Goal: Information Seeking & Learning: Learn about a topic

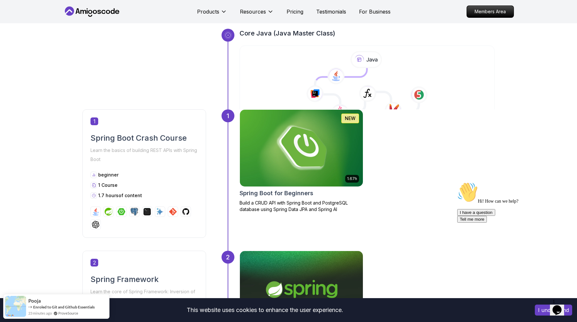
scroll to position [237, 0]
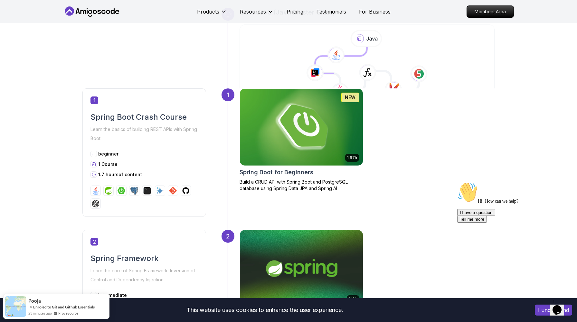
click at [295, 119] on img at bounding box center [301, 127] width 129 height 81
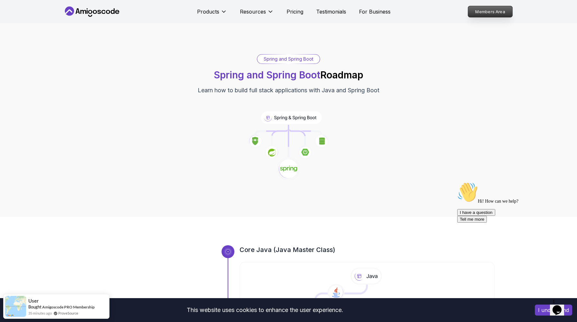
click at [482, 13] on p "Members Area" at bounding box center [491, 11] width 44 height 11
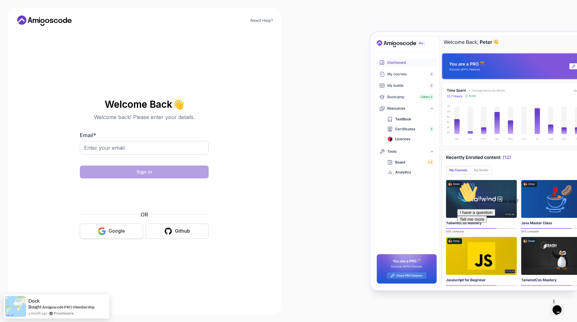
click at [102, 235] on button "Google" at bounding box center [111, 230] width 63 height 15
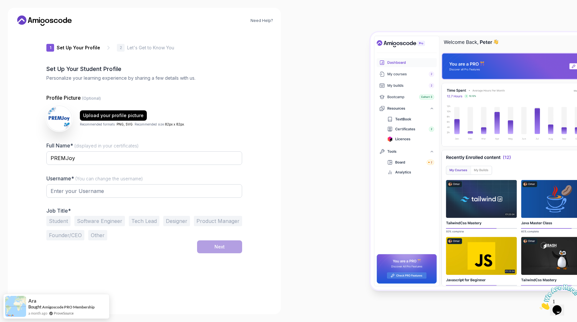
type input "royalfalcon0b21e"
click at [133, 47] on p "Let's Get to Know You" at bounding box center [150, 47] width 47 height 6
click at [87, 42] on div "1 Set Up Your Profile 1 Set Up Your Profile 2 Let's Get to Know You Set Up Your…" at bounding box center [144, 168] width 196 height 275
click at [96, 66] on h2 "Set Up Your Student Profile" at bounding box center [144, 68] width 196 height 9
click at [120, 185] on input "royalfalcon0b21e" at bounding box center [144, 191] width 196 height 14
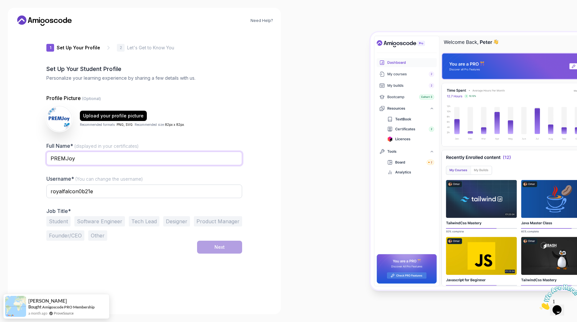
click at [130, 158] on input "PREMJoy" at bounding box center [144, 158] width 196 height 14
type input "[PERSON_NAME]"
click at [120, 189] on input "royalfalcon0b21e" at bounding box center [144, 191] width 196 height 14
click at [236, 143] on div "Full Name* (displayed in your certificates) Farhan Uddin Bhuiyan" at bounding box center [144, 157] width 196 height 30
click at [129, 192] on input "farhan" at bounding box center [144, 191] width 196 height 14
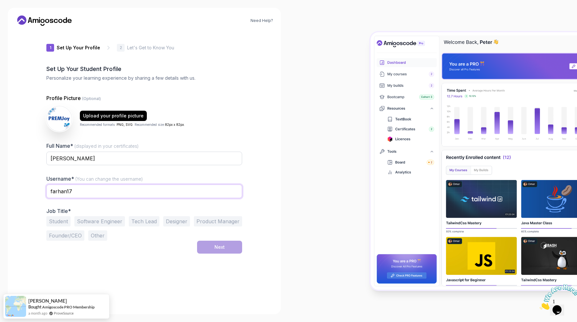
type input "farhan17"
click at [127, 258] on div "1 Set Up Your Profile 1 Set Up Your Profile 2 Let's Get to Know You Set Up Your…" at bounding box center [144, 168] width 196 height 275
click at [63, 221] on button "Student" at bounding box center [58, 221] width 24 height 10
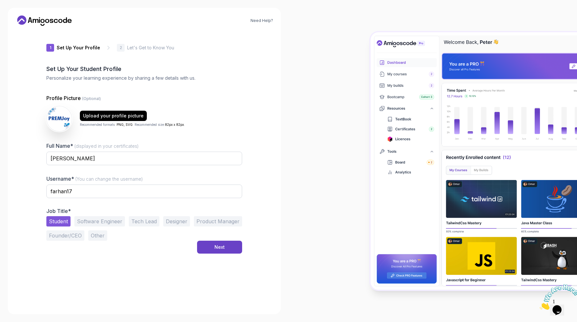
click at [63, 238] on button "Founder/CEO" at bounding box center [65, 235] width 38 height 10
click at [60, 219] on button "Student" at bounding box center [58, 221] width 24 height 10
click at [216, 246] on div "Next" at bounding box center [220, 247] width 10 height 6
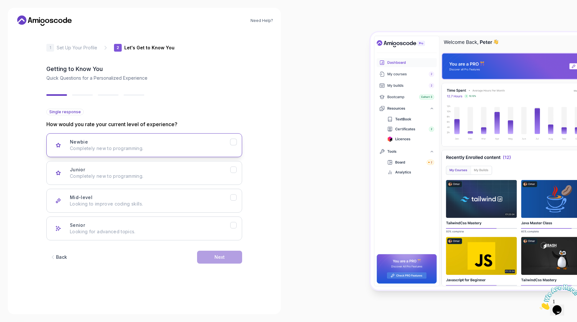
click at [194, 154] on button "Newbie Completely new to programming." at bounding box center [144, 145] width 196 height 24
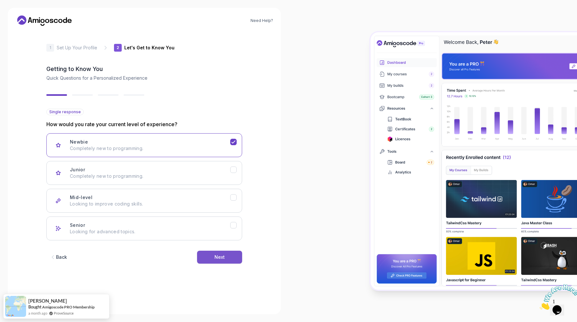
click at [223, 260] on button "Next" at bounding box center [219, 256] width 45 height 13
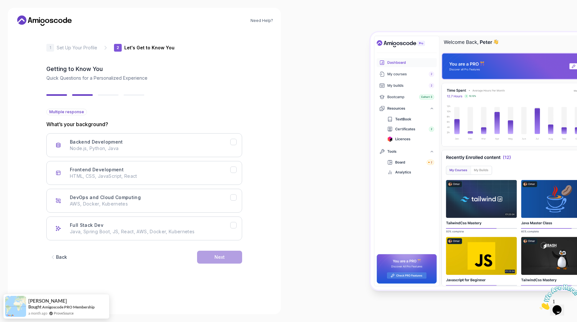
click at [63, 256] on div "Back" at bounding box center [61, 257] width 11 height 6
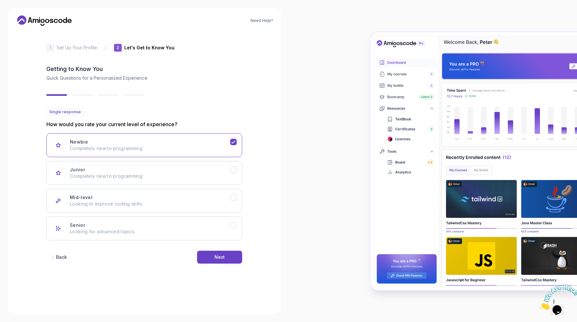
click at [63, 257] on div "Back" at bounding box center [61, 257] width 11 height 6
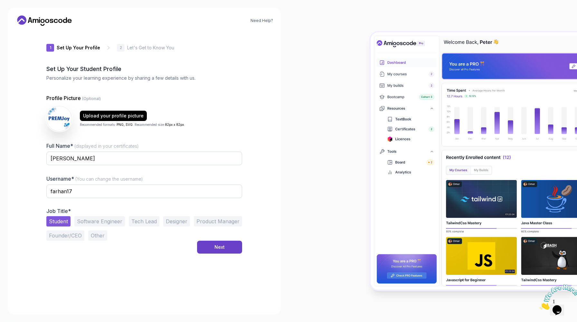
click at [65, 234] on button "Founder/CEO" at bounding box center [65, 235] width 38 height 10
click at [60, 221] on button "Student" at bounding box center [58, 221] width 24 height 10
click at [217, 249] on div "Next" at bounding box center [220, 247] width 10 height 6
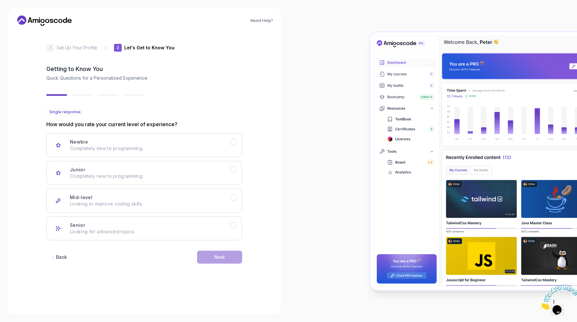
click at [69, 256] on button "Back" at bounding box center [58, 256] width 24 height 13
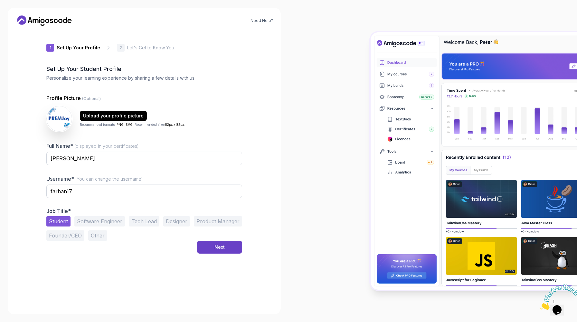
click at [60, 238] on button "Founder/CEO" at bounding box center [65, 235] width 38 height 10
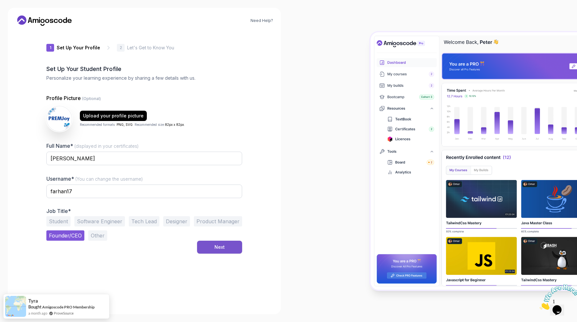
click at [233, 252] on button "Next" at bounding box center [219, 246] width 45 height 13
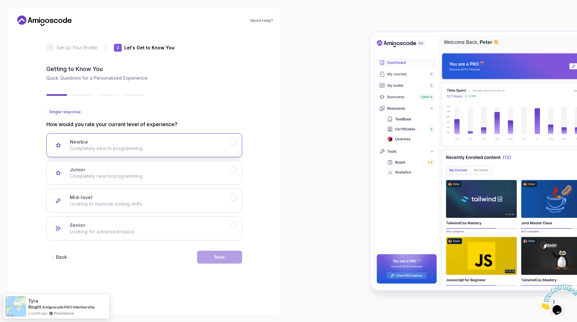
click at [221, 140] on div "Newbie Completely new to programming." at bounding box center [150, 145] width 160 height 13
click at [233, 261] on button "Next" at bounding box center [219, 256] width 45 height 13
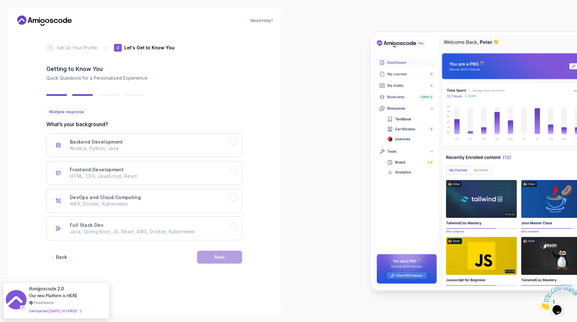
click at [57, 256] on div "Back" at bounding box center [61, 257] width 11 height 6
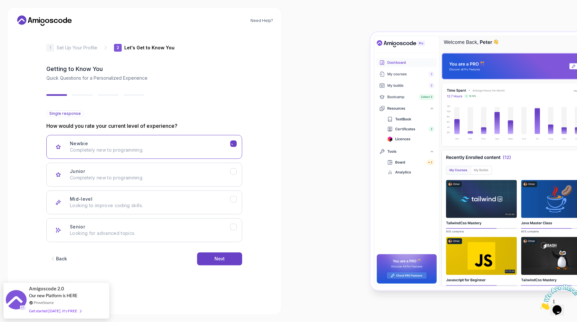
click at [57, 256] on div "Back" at bounding box center [61, 258] width 11 height 6
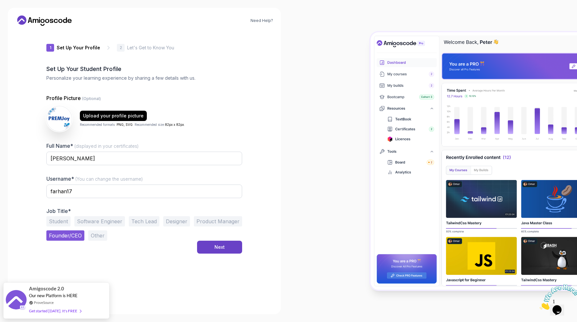
click at [67, 259] on div "1 Set Up Your Profile 1 Set Up Your Profile 2 Let's Get to Know You Set Up Your…" at bounding box center [144, 168] width 196 height 275
click at [54, 220] on button "Student" at bounding box center [58, 221] width 24 height 10
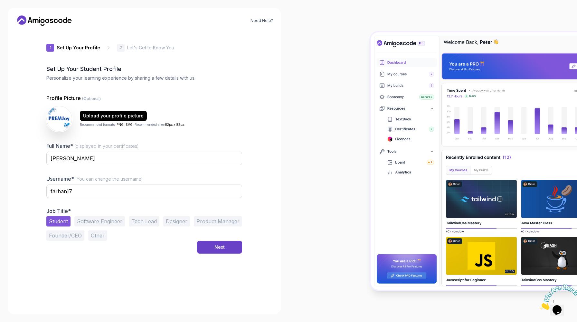
click at [90, 235] on button "Other" at bounding box center [97, 235] width 19 height 10
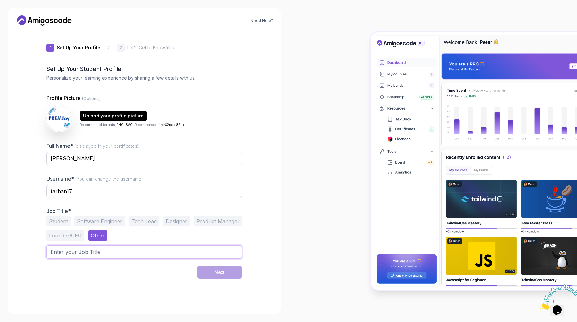
click at [80, 245] on input "text" at bounding box center [144, 252] width 196 height 14
click at [58, 219] on button "Student" at bounding box center [58, 221] width 24 height 10
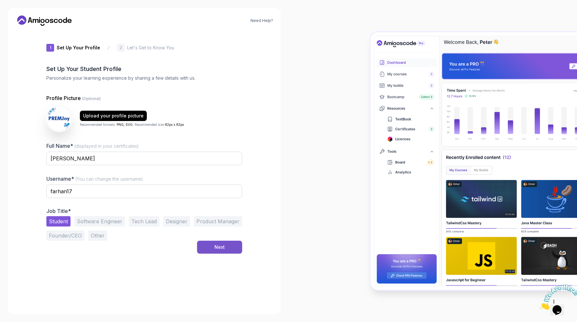
click at [218, 247] on div "Next" at bounding box center [220, 247] width 10 height 6
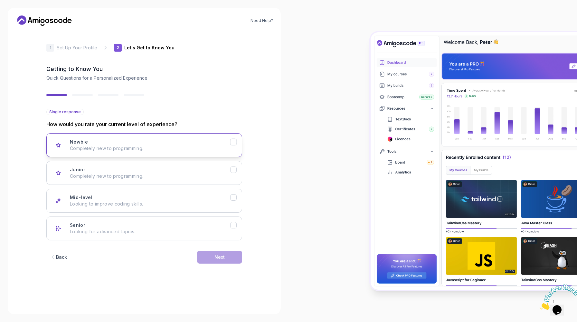
click at [184, 141] on div "Newbie Completely new to programming." at bounding box center [150, 145] width 160 height 13
click at [223, 260] on div "Next" at bounding box center [220, 257] width 10 height 6
click at [160, 145] on p "Node.js, Python, Java" at bounding box center [150, 148] width 160 height 6
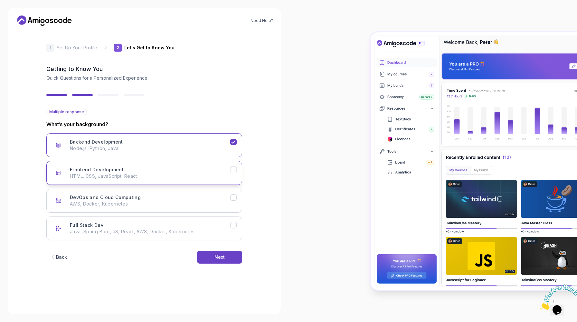
click at [227, 165] on button "Frontend Development HTML, CSS, JavaScript, React" at bounding box center [144, 173] width 196 height 24
click at [101, 124] on p "What’s your background?" at bounding box center [144, 124] width 196 height 8
click at [218, 254] on div "Next" at bounding box center [220, 257] width 10 height 6
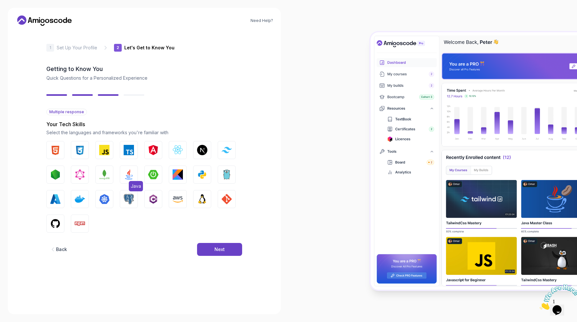
click at [124, 177] on img "button" at bounding box center [129, 174] width 10 height 10
click at [127, 206] on button "PostgreSQL" at bounding box center [129, 199] width 18 height 18
click at [207, 175] on img "button" at bounding box center [202, 174] width 10 height 10
click at [154, 176] on img "button" at bounding box center [153, 174] width 10 height 10
click at [78, 201] on img "button" at bounding box center [80, 199] width 10 height 10
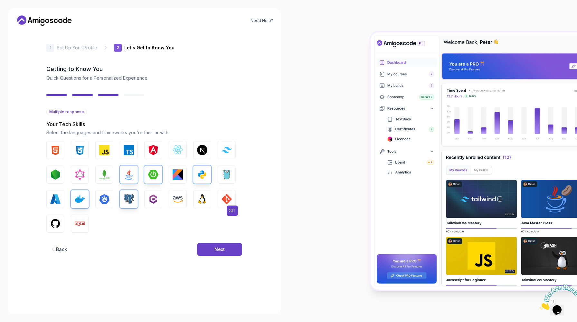
click at [226, 200] on img "button" at bounding box center [227, 199] width 10 height 10
click at [51, 226] on img "button" at bounding box center [55, 223] width 10 height 10
click at [227, 247] on button "Next" at bounding box center [219, 249] width 45 height 13
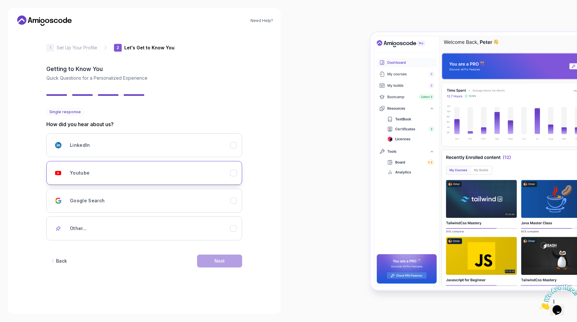
click at [212, 170] on div "Youtube" at bounding box center [150, 172] width 160 height 13
click at [209, 262] on button "Next" at bounding box center [219, 260] width 45 height 13
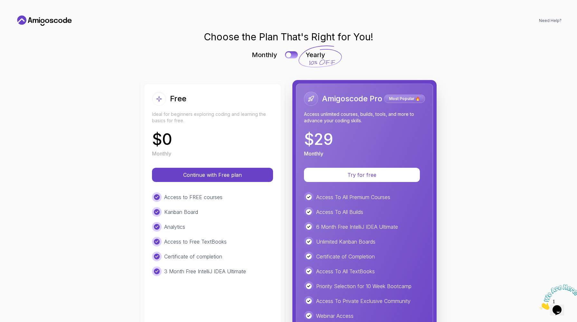
click at [230, 117] on p "Ideal for beginners exploring coding and learning the basics for free." at bounding box center [212, 117] width 121 height 13
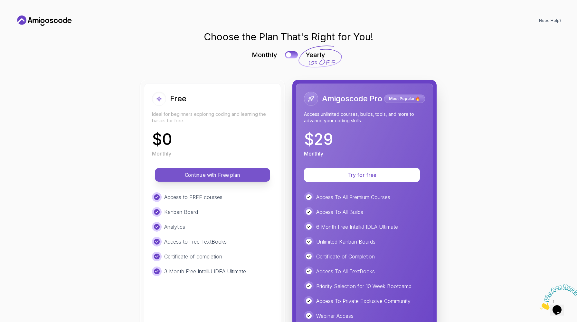
click at [205, 178] on p "Continue with Free plan" at bounding box center [212, 174] width 101 height 7
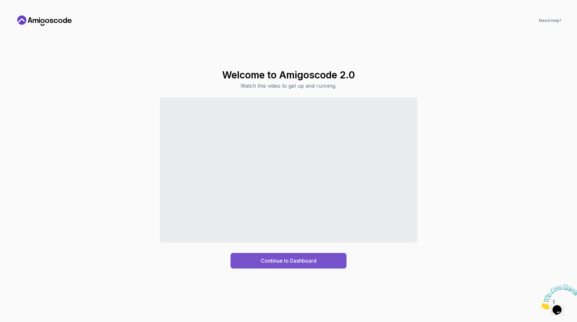
click at [283, 261] on div "Continue to Dashboard" at bounding box center [289, 261] width 56 height 8
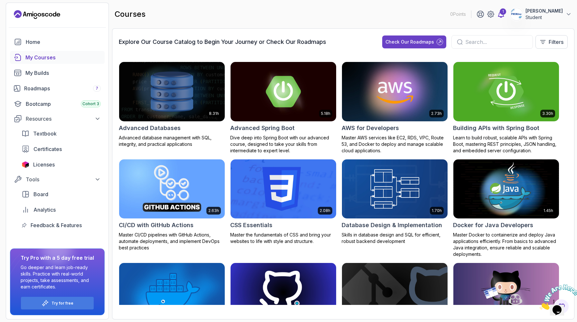
click at [498, 15] on icon at bounding box center [502, 14] width 8 height 8
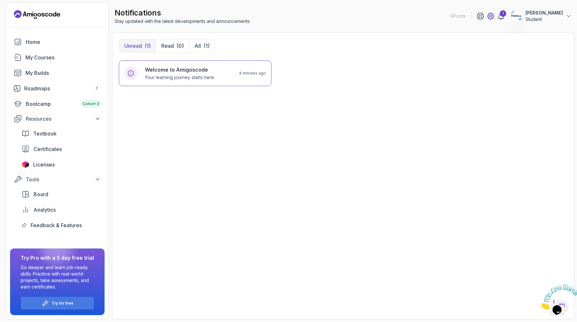
click at [488, 17] on icon at bounding box center [491, 16] width 6 height 6
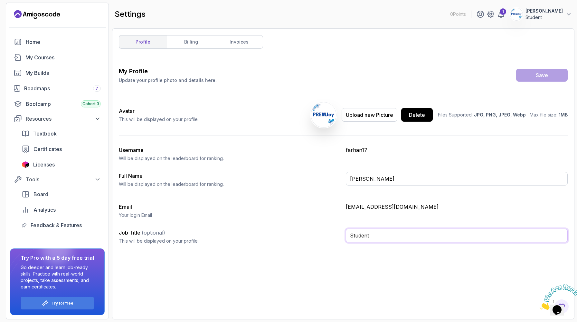
click at [391, 239] on input "Student" at bounding box center [457, 235] width 222 height 14
click at [190, 41] on link "billing" at bounding box center [191, 41] width 48 height 13
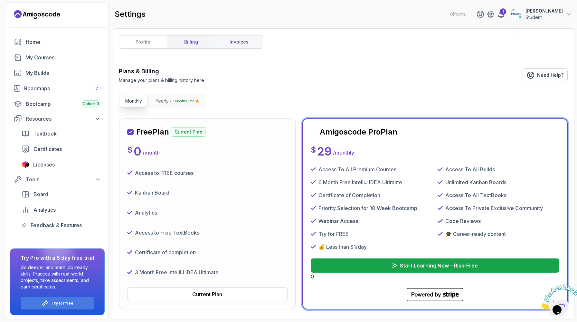
click at [235, 42] on link "invoices" at bounding box center [239, 41] width 48 height 13
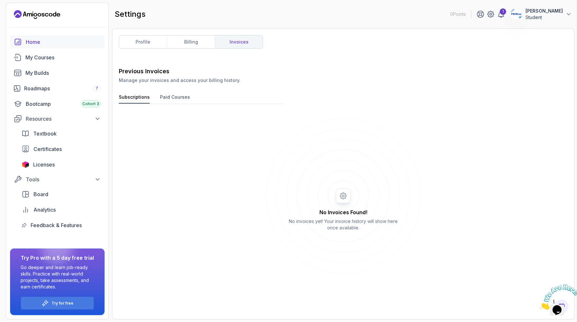
click at [34, 42] on div "Home" at bounding box center [63, 42] width 75 height 8
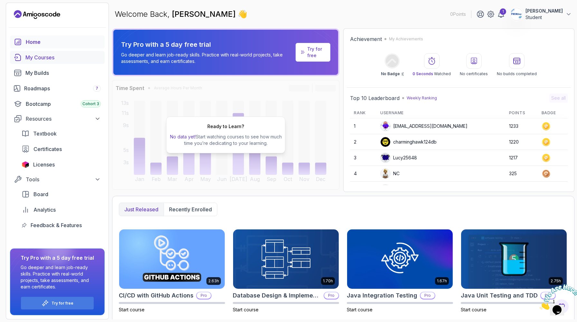
click at [52, 55] on div "My Courses" at bounding box center [62, 57] width 75 height 8
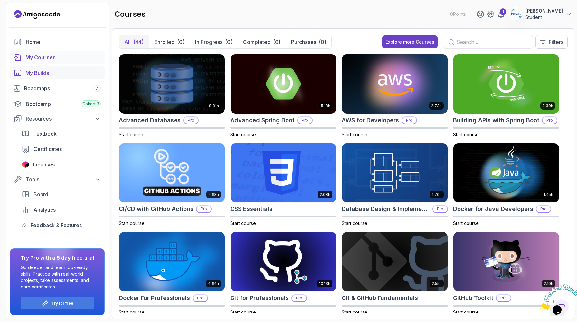
click at [52, 76] on div "My Builds" at bounding box center [62, 73] width 75 height 8
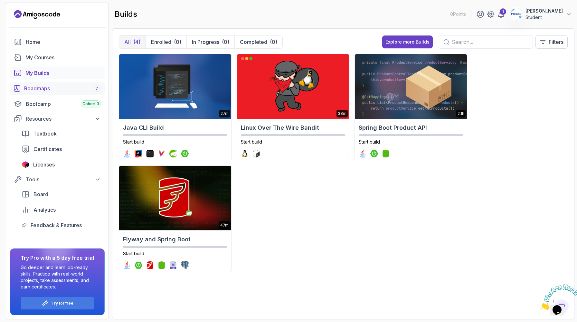
click at [51, 92] on link "Roadmaps 7" at bounding box center [57, 88] width 95 height 13
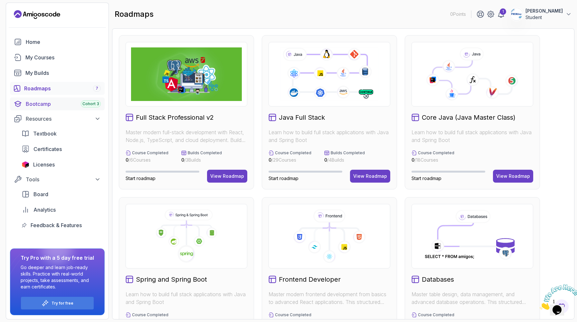
click at [42, 101] on div "Bootcamp Cohort 3" at bounding box center [63, 104] width 75 height 8
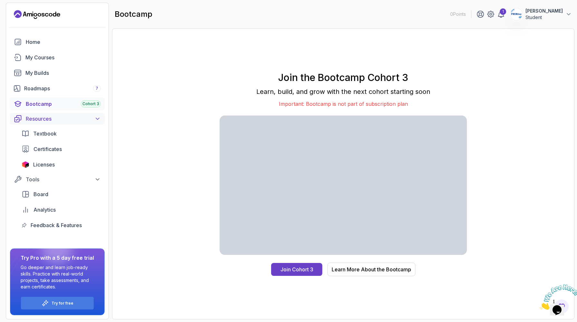
click at [87, 120] on div "Resources" at bounding box center [63, 119] width 75 height 8
click at [77, 136] on div "Textbook" at bounding box center [67, 134] width 68 height 8
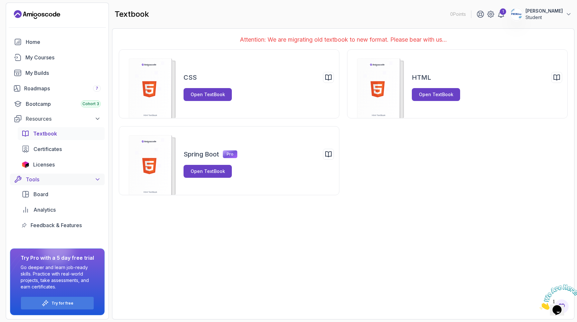
click at [85, 181] on div "Tools" at bounding box center [63, 179] width 75 height 8
click at [526, 15] on p "Student" at bounding box center [544, 17] width 37 height 6
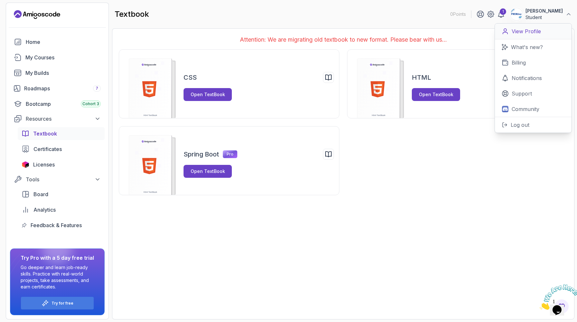
click at [526, 31] on p "View Profile" at bounding box center [526, 31] width 29 height 8
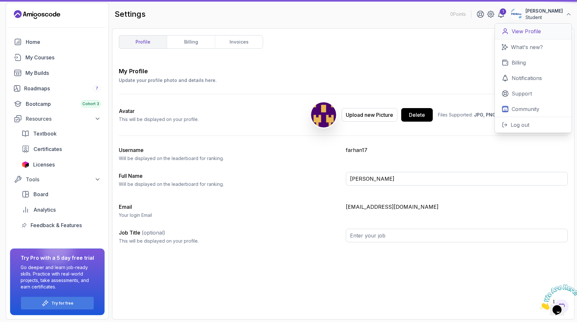
type input "Student"
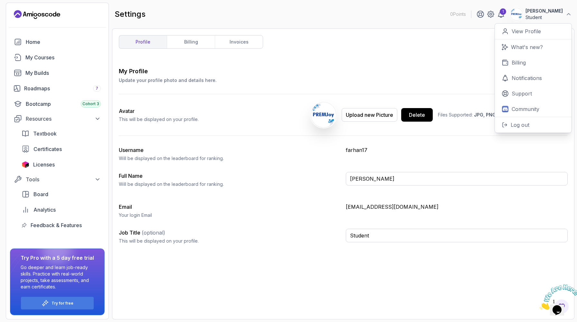
click at [392, 49] on div "profile billing invoices My Profile Update your profile photo and details here.…" at bounding box center [343, 173] width 449 height 277
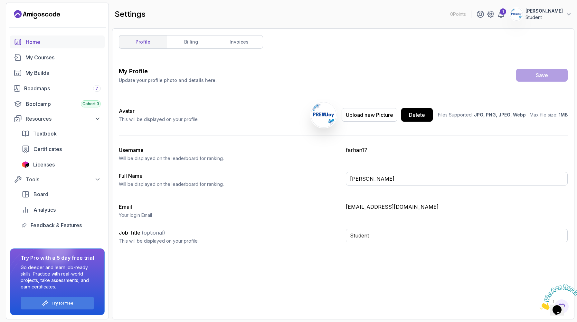
click at [23, 43] on link "Home" at bounding box center [57, 41] width 95 height 13
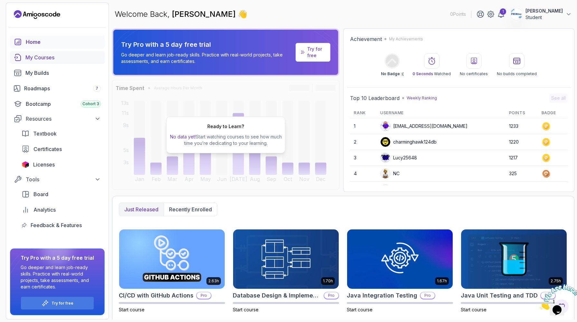
click at [49, 61] on div "My Courses" at bounding box center [62, 57] width 75 height 8
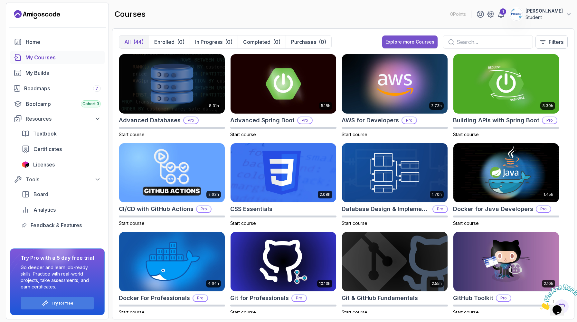
click at [396, 38] on button "Explore more Courses" at bounding box center [410, 41] width 55 height 13
click at [491, 38] on input "text" at bounding box center [492, 42] width 71 height 8
click at [557, 43] on p "Filters" at bounding box center [556, 42] width 15 height 8
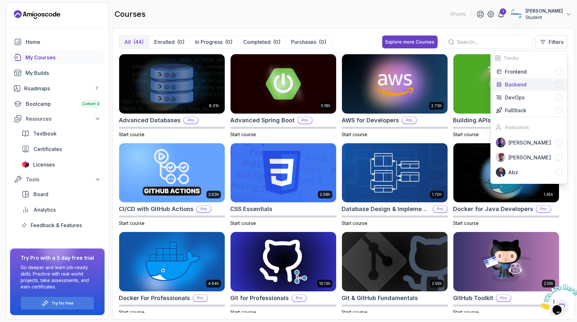
click at [557, 88] on div "Backend" at bounding box center [533, 85] width 57 height 8
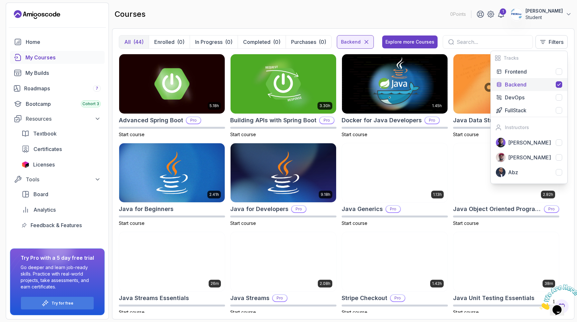
click at [407, 14] on div "courses 0 Points 1 Farhan Uddin Bhuiyan Student" at bounding box center [343, 14] width 463 height 23
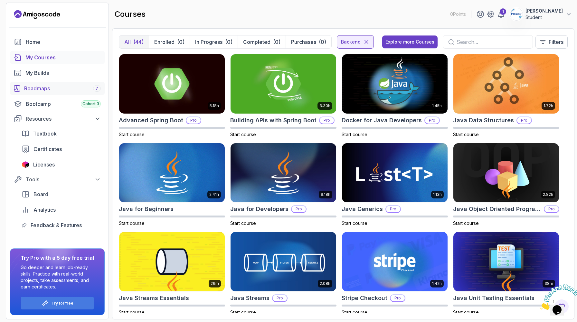
click at [48, 90] on div "Roadmaps 7" at bounding box center [62, 88] width 77 height 8
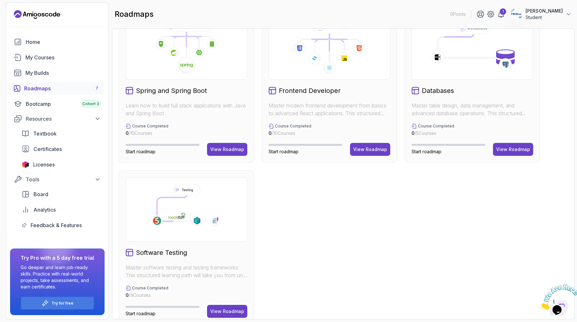
scroll to position [181, 0]
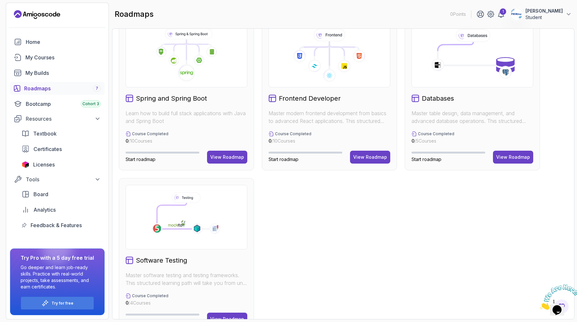
click at [228, 164] on div "Spring and Spring Boot Learn how to build full stack applications with Java and…" at bounding box center [186, 93] width 135 height 154
click at [225, 155] on div "View Roadmap" at bounding box center [227, 157] width 34 height 6
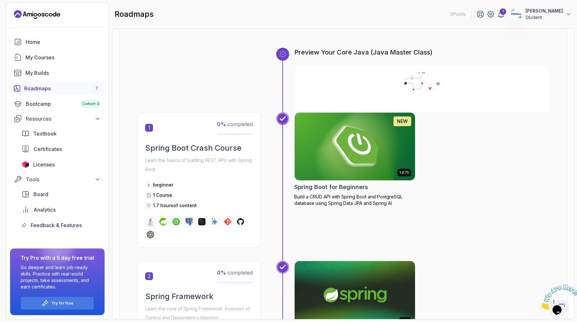
scroll to position [63, 0]
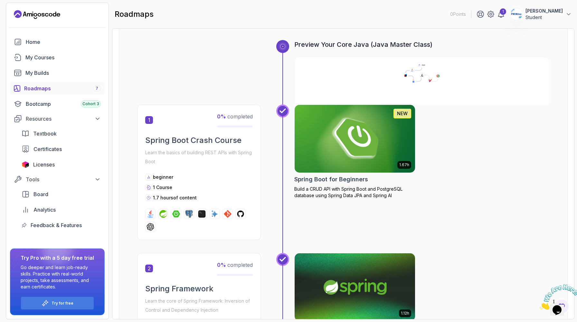
click at [373, 125] on img at bounding box center [355, 138] width 127 height 71
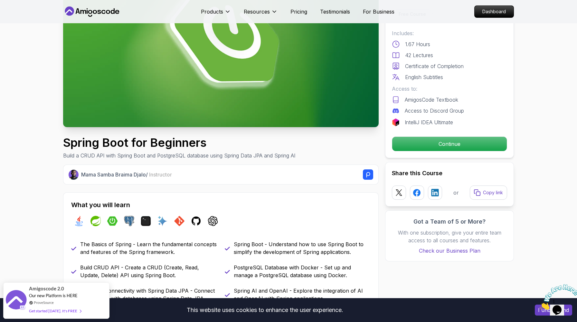
scroll to position [93, 0]
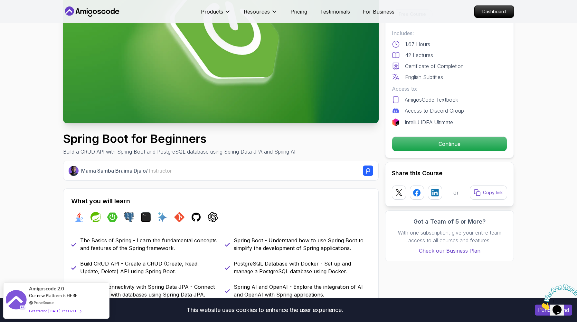
click at [170, 172] on span "Instructor" at bounding box center [160, 170] width 23 height 6
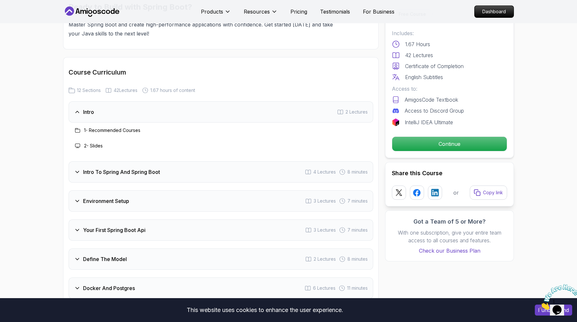
scroll to position [757, 0]
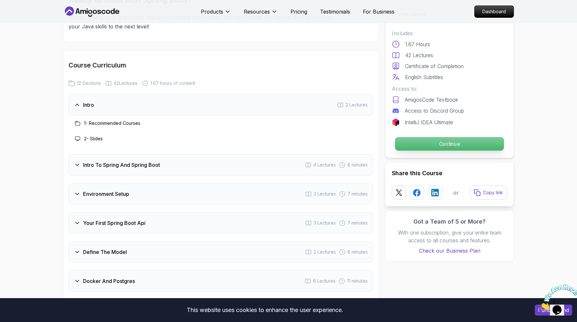
click at [455, 146] on p "Continue" at bounding box center [449, 144] width 109 height 14
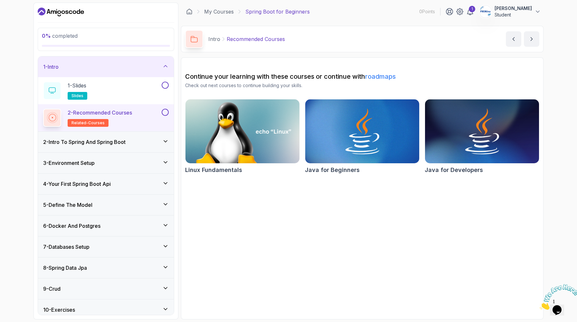
click at [125, 38] on p "0 % completed" at bounding box center [106, 36] width 128 height 8
click at [125, 69] on div "1 - Intro" at bounding box center [106, 67] width 126 height 8
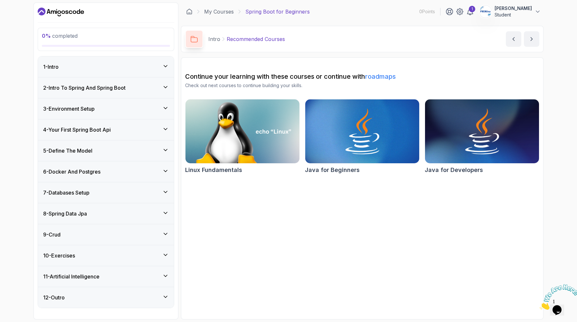
click at [125, 69] on div "1 - Intro" at bounding box center [106, 67] width 126 height 8
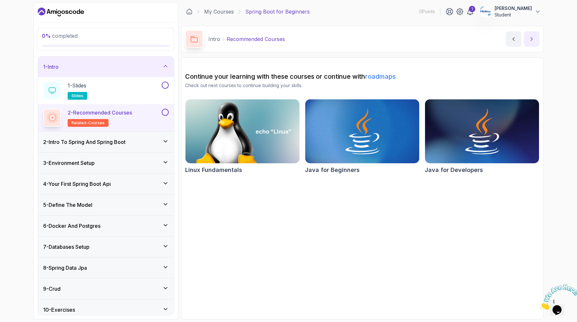
click at [532, 36] on icon "next content" at bounding box center [532, 39] width 6 height 6
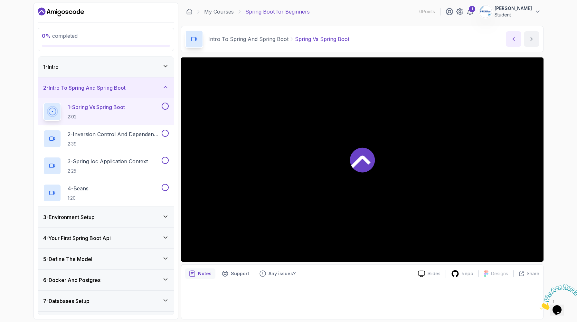
click at [510, 37] on button "previous content" at bounding box center [513, 38] width 15 height 15
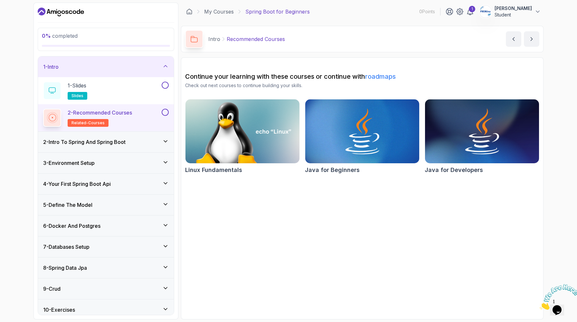
click at [386, 77] on link "roadmaps" at bounding box center [380, 77] width 31 height 8
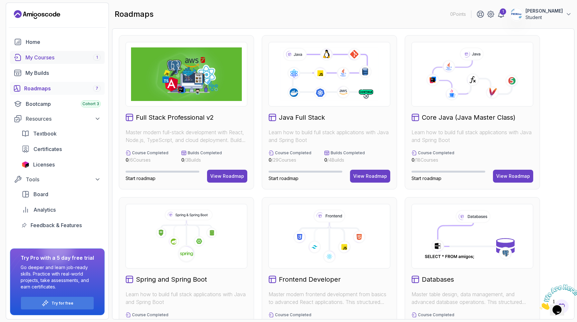
click at [73, 55] on div "My Courses 1" at bounding box center [62, 57] width 75 height 8
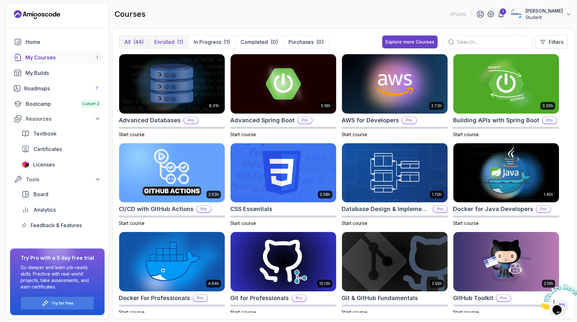
click at [165, 37] on button "Enrolled (1)" at bounding box center [169, 41] width 40 height 13
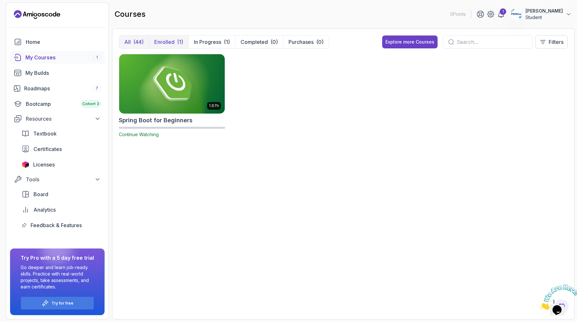
click at [134, 40] on div "(44)" at bounding box center [138, 42] width 10 height 8
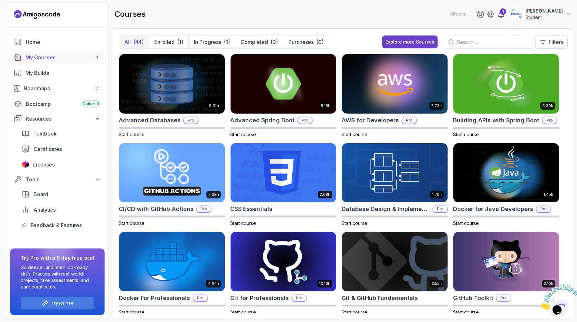
click at [566, 45] on button "Filters" at bounding box center [552, 42] width 32 height 14
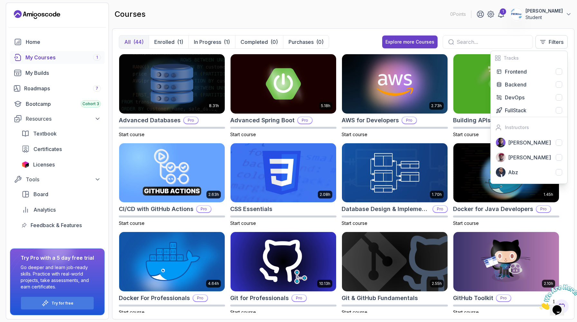
click at [475, 44] on input "text" at bounding box center [492, 42] width 71 height 8
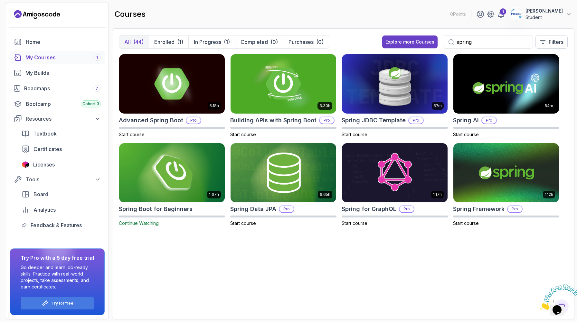
type input "spring"
click at [151, 223] on span "Continue Watching" at bounding box center [139, 222] width 40 height 5
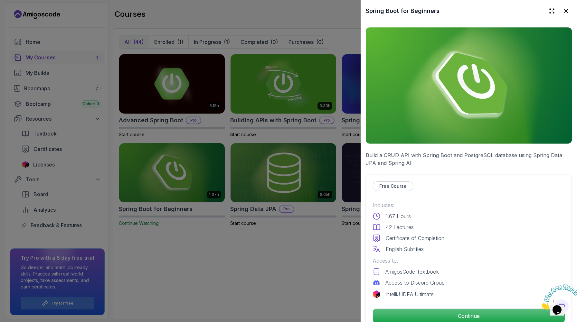
click at [151, 223] on div at bounding box center [288, 161] width 577 height 322
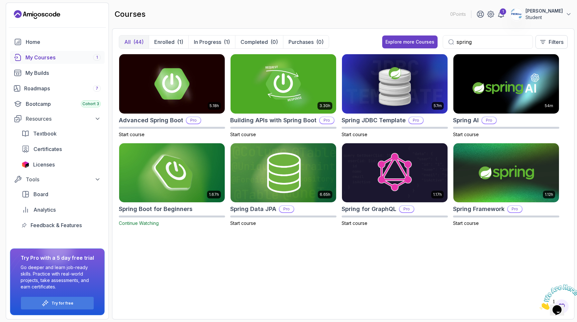
click at [195, 178] on img at bounding box center [172, 172] width 111 height 62
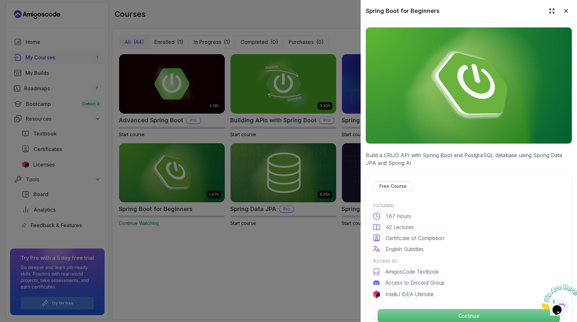
click at [439, 313] on p "Continue" at bounding box center [469, 316] width 182 height 14
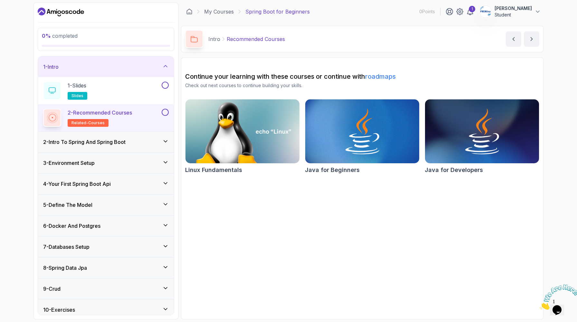
click at [324, 79] on h2 "Continue your learning with these courses or continue with roadmaps" at bounding box center [362, 76] width 354 height 9
click at [124, 67] on div "1 - Intro" at bounding box center [106, 67] width 126 height 8
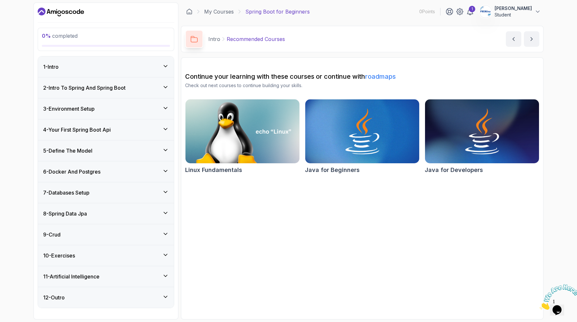
click at [124, 67] on div "1 - Intro" at bounding box center [106, 67] width 126 height 8
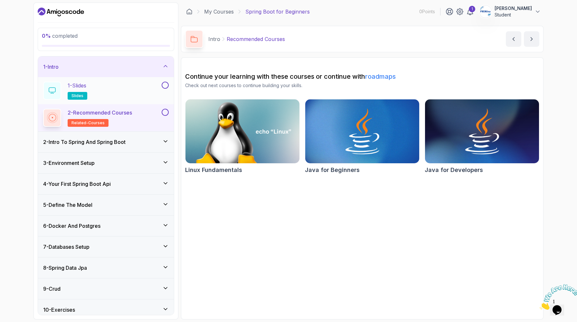
click at [111, 86] on div "1 - Slides slides" at bounding box center [101, 91] width 117 height 18
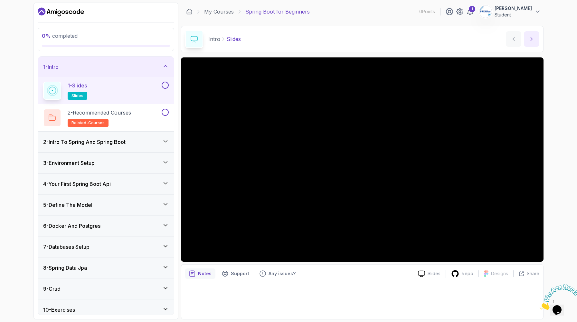
click at [534, 38] on icon "next content" at bounding box center [532, 39] width 6 height 6
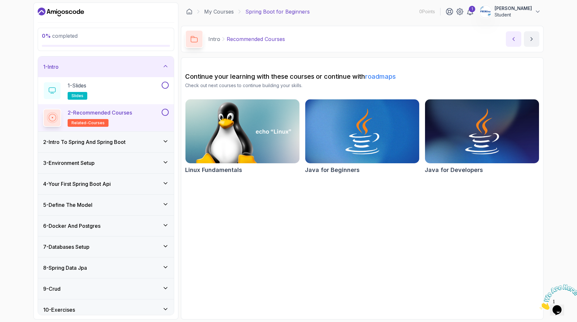
click at [513, 39] on icon "previous content" at bounding box center [514, 38] width 2 height 3
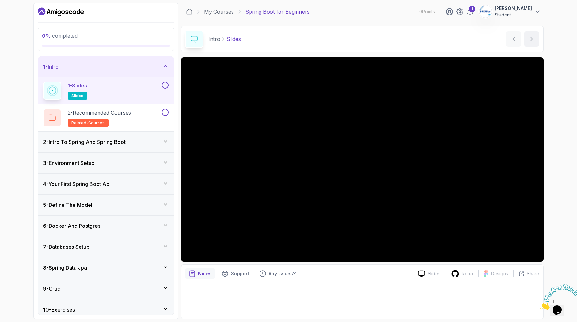
click at [165, 85] on button at bounding box center [165, 85] width 7 height 7
click at [168, 82] on div at bounding box center [164, 85] width 8 height 7
click at [163, 85] on icon at bounding box center [165, 85] width 6 height 6
click at [163, 85] on button at bounding box center [165, 85] width 7 height 7
click at [125, 112] on p "2 - Recommended Courses" at bounding box center [99, 113] width 63 height 8
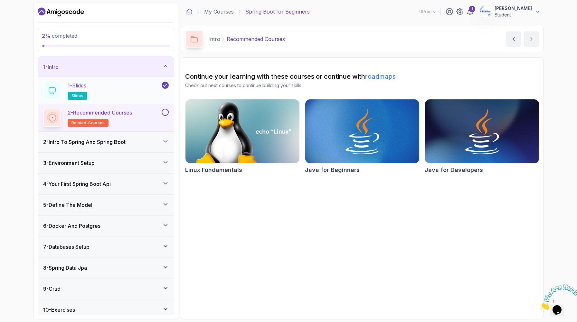
click at [128, 111] on p "2 - Recommended Courses" at bounding box center [100, 113] width 64 height 8
click at [165, 111] on button at bounding box center [165, 112] width 7 height 7
click at [145, 114] on div "2 - Recommended Courses related-courses" at bounding box center [101, 118] width 117 height 18
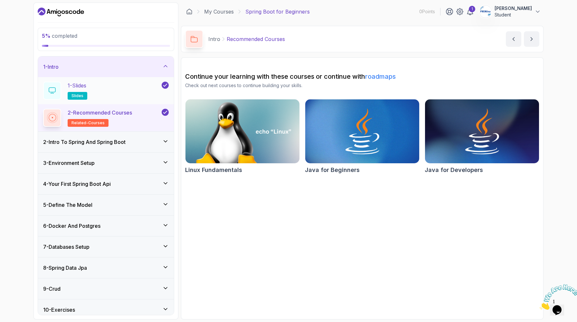
click at [142, 94] on div "1 - Slides slides" at bounding box center [101, 91] width 117 height 18
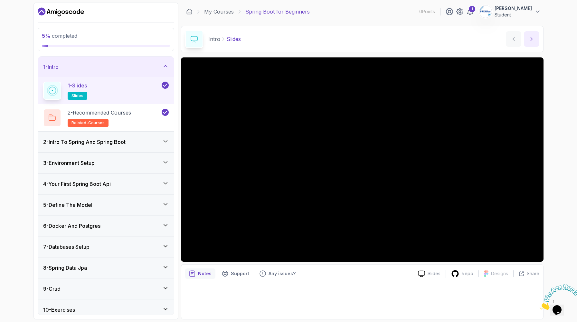
click at [533, 34] on button "next content" at bounding box center [531, 38] width 15 height 15
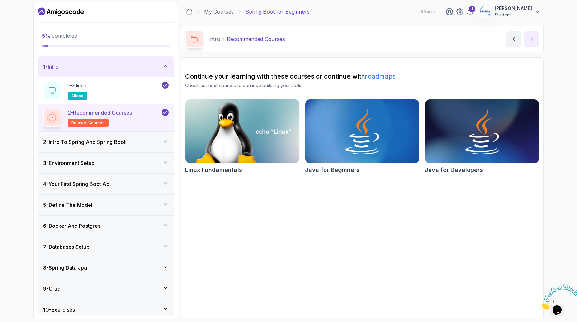
click at [532, 38] on icon "next content" at bounding box center [532, 39] width 6 height 6
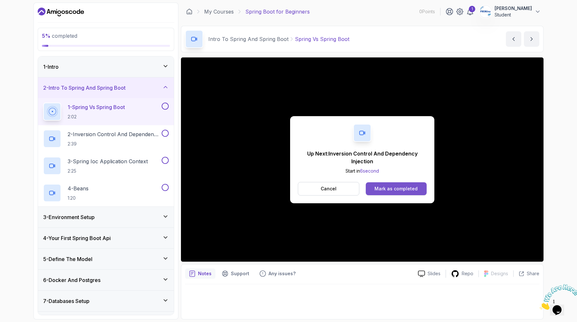
click at [394, 192] on button "Mark as completed" at bounding box center [396, 188] width 61 height 13
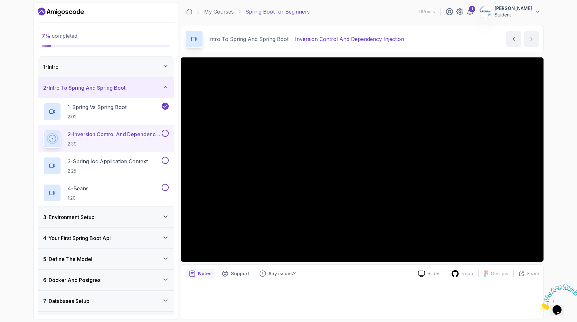
click at [557, 177] on div "7 % completed 1 - Intro 2 - Intro To Spring And Spring Boot 1 - Spring Vs Sprin…" at bounding box center [288, 161] width 577 height 322
click at [160, 90] on div "2 - Intro To Spring And Spring Boot" at bounding box center [106, 88] width 126 height 8
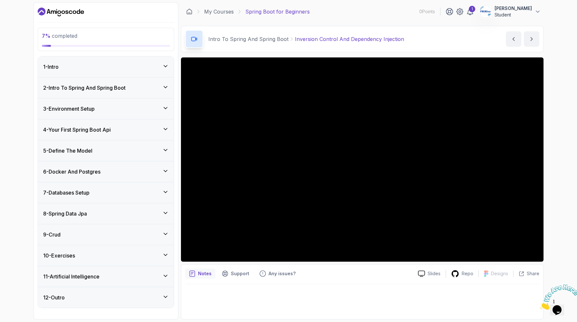
click at [160, 90] on div "2 - Intro To Spring And Spring Boot" at bounding box center [106, 88] width 126 height 8
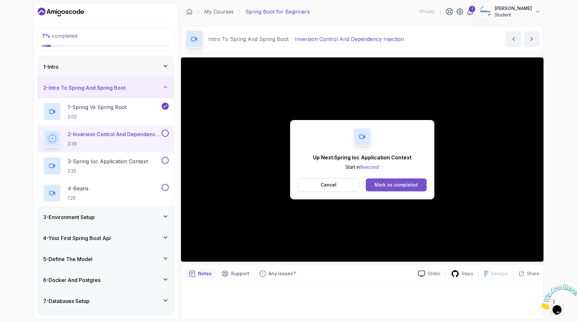
click at [393, 183] on div "Mark as completed" at bounding box center [396, 184] width 43 height 6
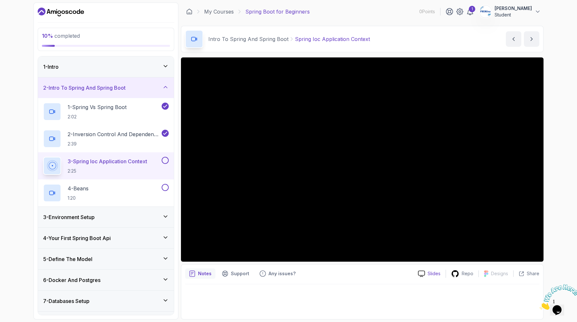
click at [436, 275] on p "Slides" at bounding box center [434, 273] width 13 height 6
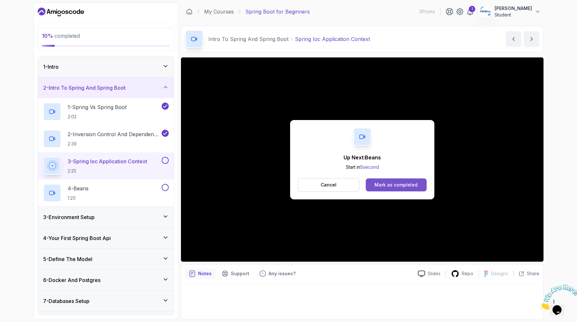
click at [395, 182] on div "Mark as completed" at bounding box center [396, 184] width 43 height 6
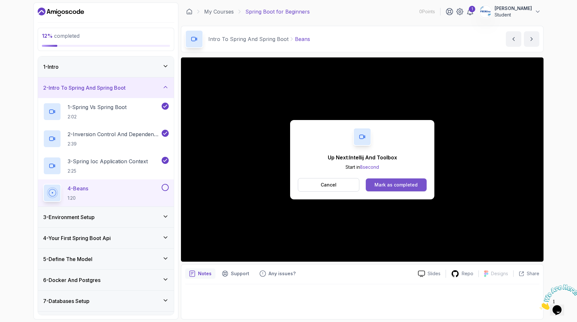
click at [403, 182] on div "Mark as completed" at bounding box center [396, 184] width 43 height 6
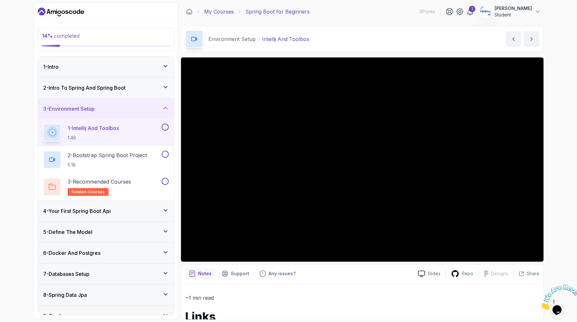
click at [222, 10] on link "My Courses" at bounding box center [219, 12] width 30 height 8
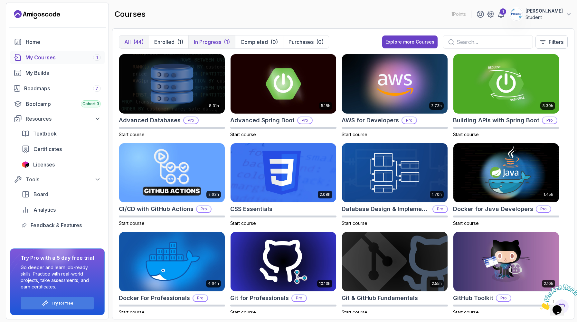
click at [209, 41] on p "In Progress" at bounding box center [207, 42] width 27 height 8
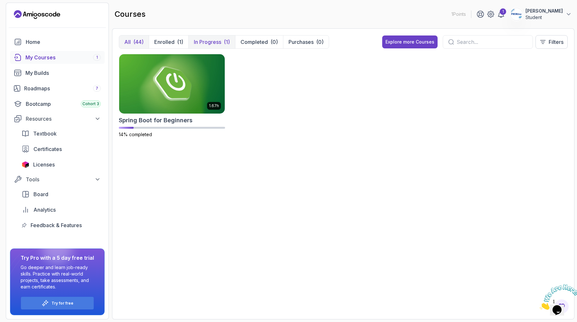
click at [139, 41] on div "(44)" at bounding box center [138, 42] width 10 height 8
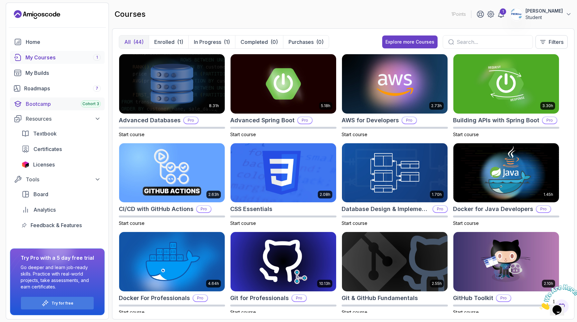
click at [38, 106] on div "Bootcamp Cohort 3" at bounding box center [63, 104] width 75 height 8
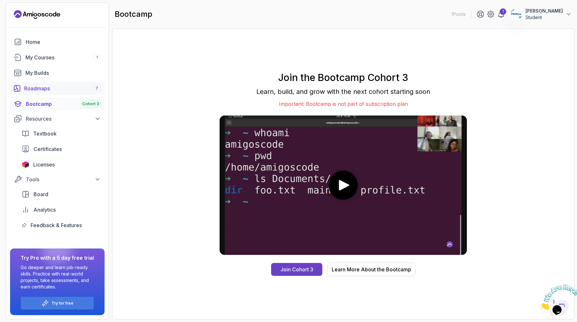
click at [51, 89] on div "Roadmaps 7" at bounding box center [62, 88] width 77 height 8
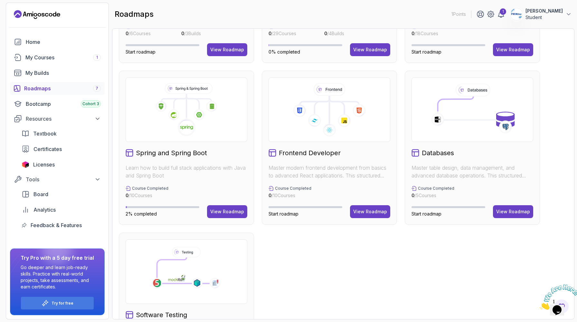
scroll to position [161, 0]
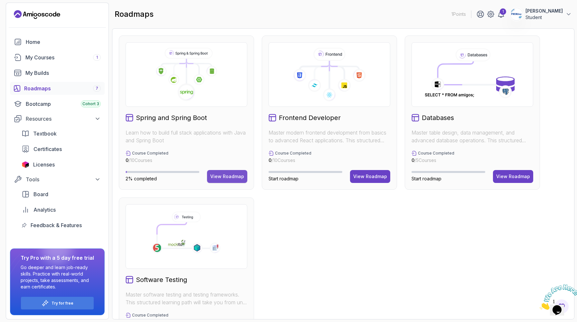
click at [225, 175] on div "View Roadmap" at bounding box center [227, 176] width 34 height 6
click at [372, 182] on button "View Roadmap" at bounding box center [370, 176] width 40 height 13
click at [506, 178] on div "View Roadmap" at bounding box center [514, 176] width 34 height 6
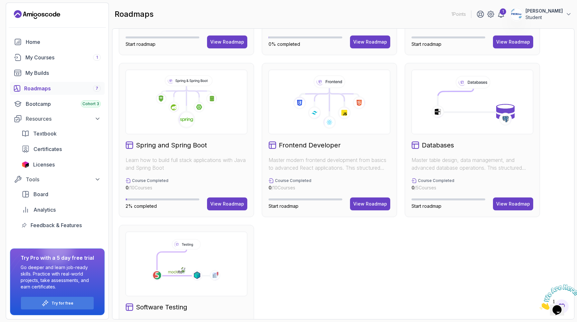
scroll to position [0, 0]
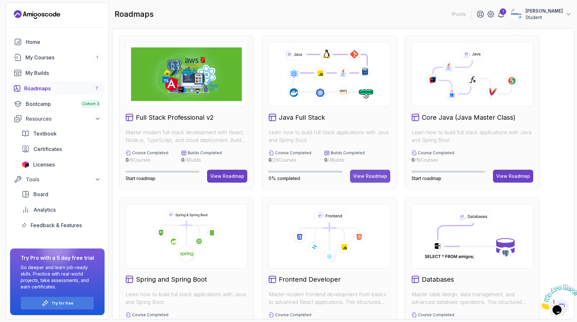
click at [373, 179] on div "View Roadmap" at bounding box center [371, 176] width 34 height 6
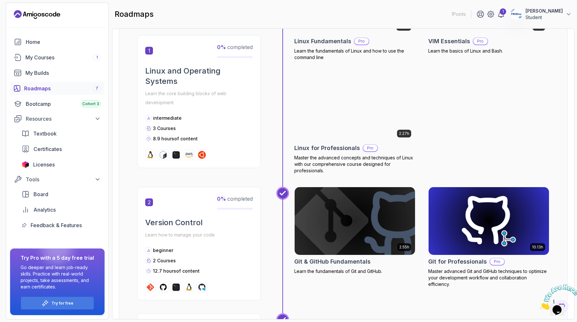
scroll to position [206, 0]
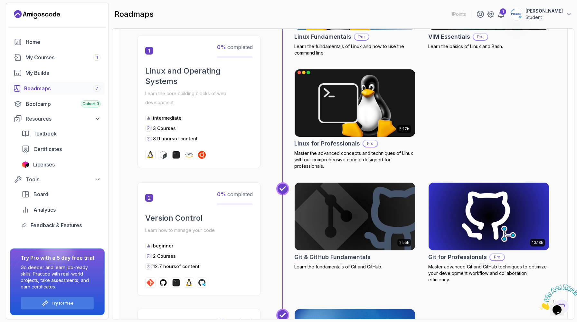
click at [370, 143] on p "Pro" at bounding box center [370, 143] width 14 height 6
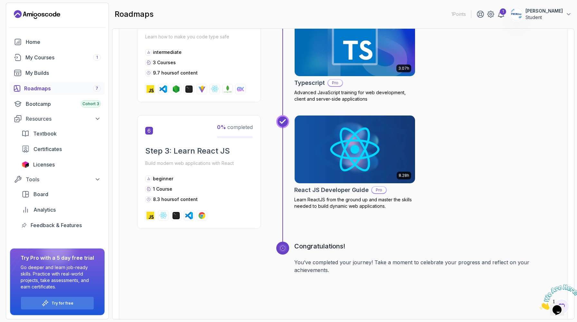
scroll to position [855, 0]
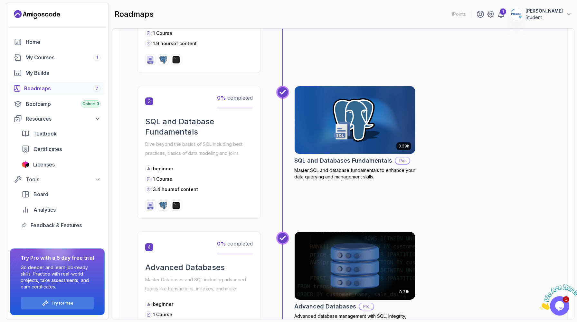
scroll to position [337, 0]
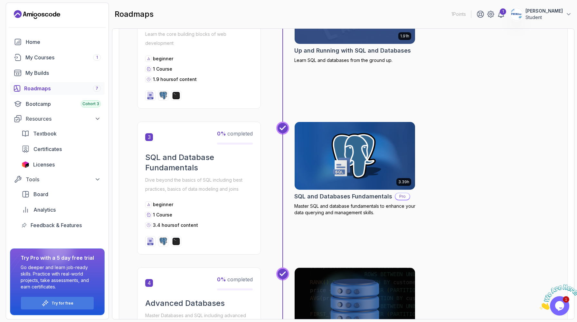
click at [384, 185] on img at bounding box center [355, 155] width 127 height 71
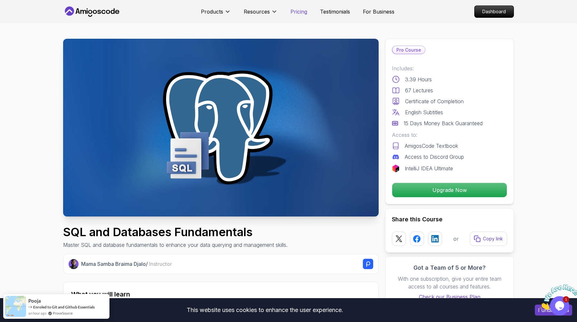
click at [300, 13] on p "Pricing" at bounding box center [299, 12] width 17 height 8
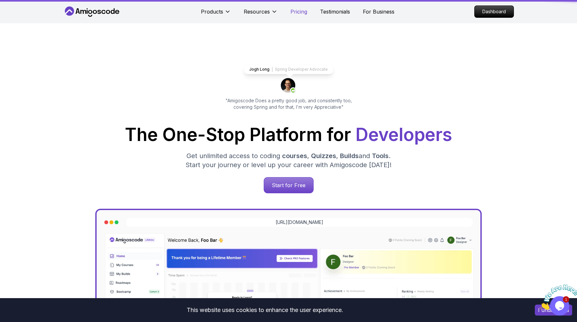
scroll to position [1391, 0]
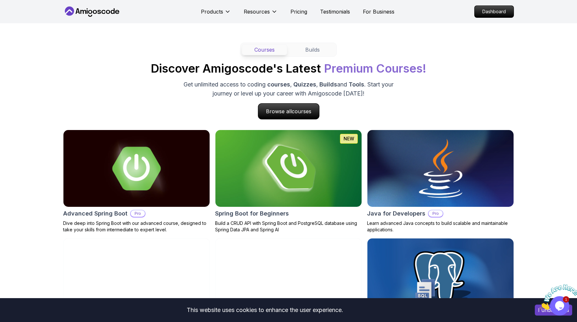
scroll to position [562, 0]
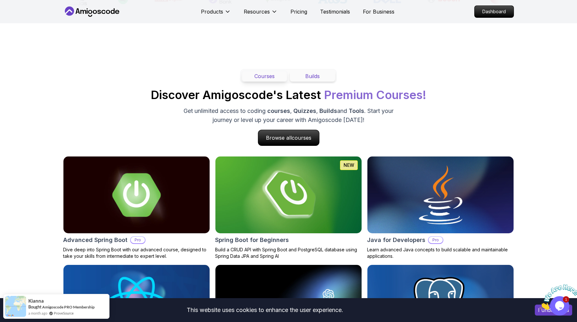
click at [318, 73] on button "Builds" at bounding box center [312, 76] width 45 height 11
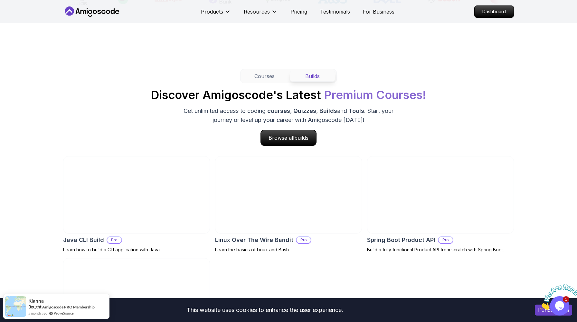
scroll to position [572, 0]
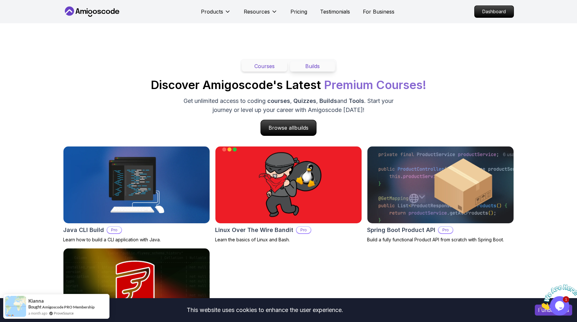
click at [266, 66] on button "Courses" at bounding box center [264, 66] width 45 height 11
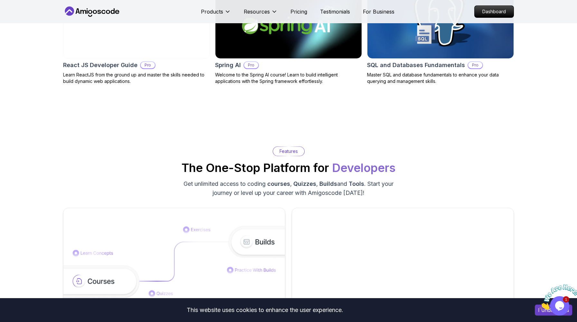
scroll to position [797, 0]
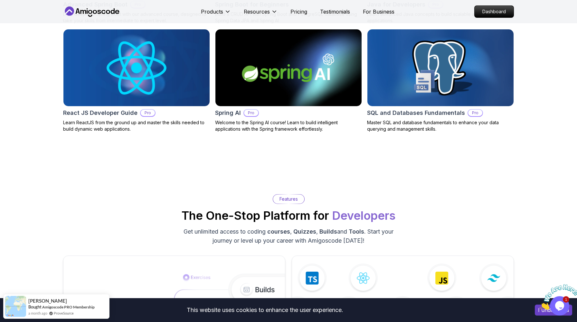
click at [445, 78] on img at bounding box center [441, 67] width 154 height 81
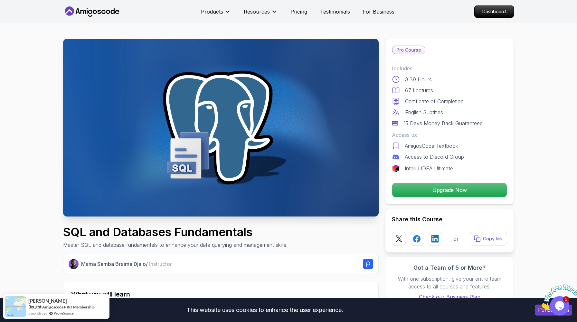
click at [411, 48] on p "Pro Course" at bounding box center [409, 50] width 33 height 8
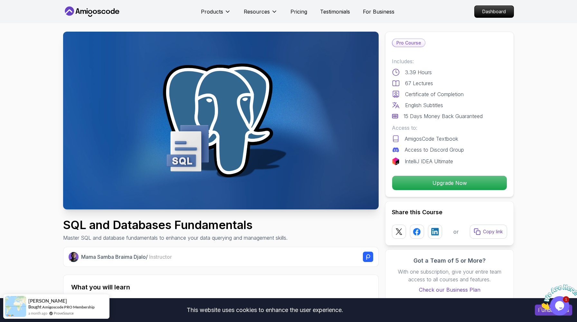
scroll to position [6, 0]
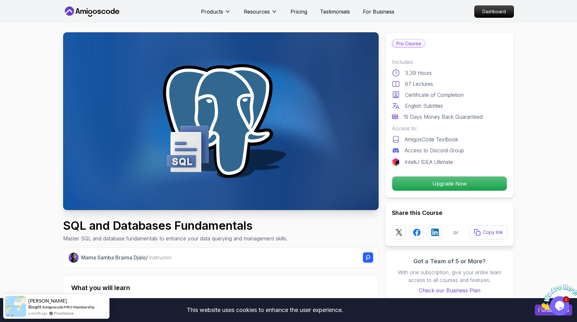
click at [445, 138] on p "AmigosCode Textbook" at bounding box center [431, 139] width 53 height 8
click at [422, 150] on p "Access to Discord Group" at bounding box center [434, 150] width 59 height 8
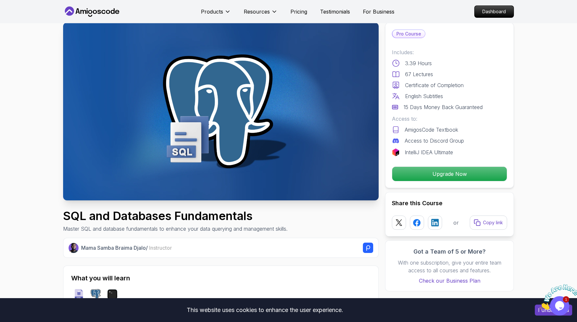
scroll to position [18, 0]
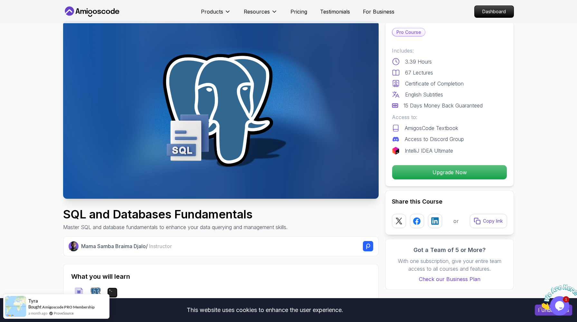
click at [434, 147] on p "IntelliJ IDEA Ultimate" at bounding box center [429, 151] width 48 height 8
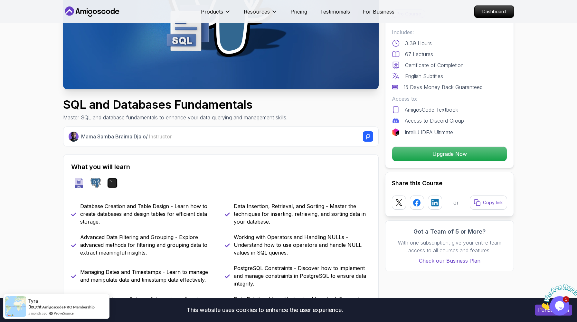
scroll to position [131, 0]
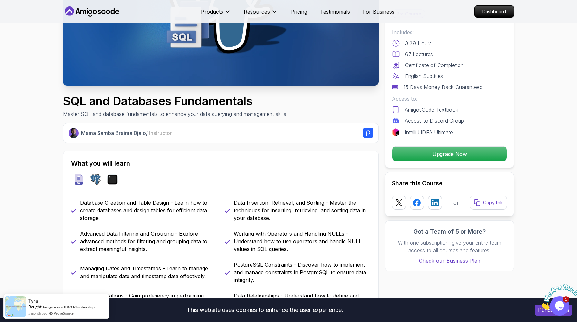
click at [352, 134] on div "Mama Samba Braima Djalo / Instructor" at bounding box center [227, 133] width 292 height 10
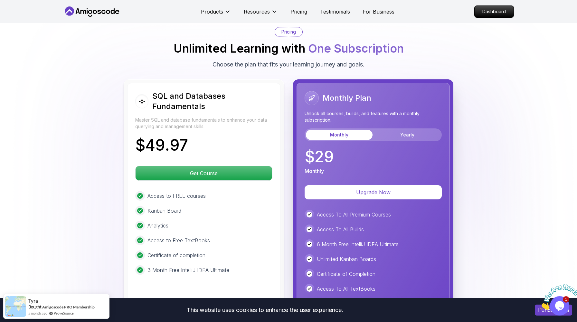
scroll to position [1312, 0]
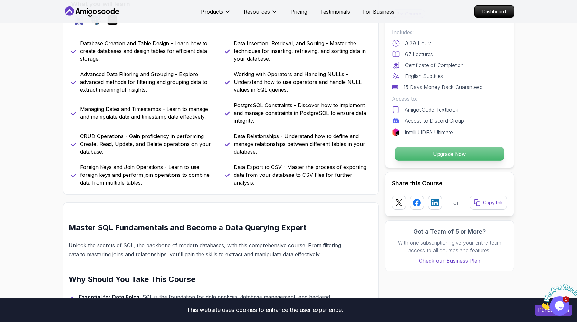
click at [460, 150] on p "Upgrade Now" at bounding box center [449, 154] width 109 height 14
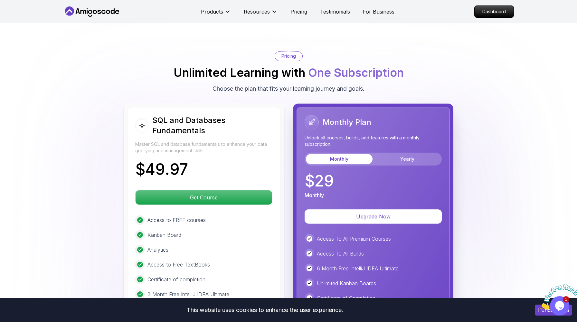
scroll to position [1300, 0]
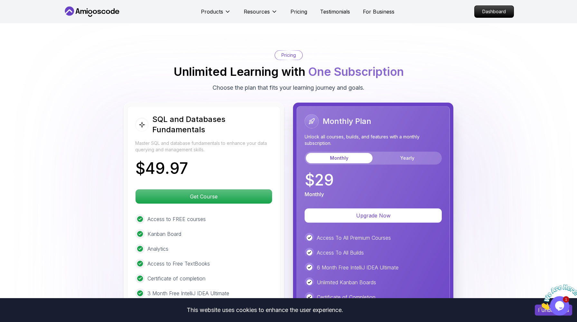
click at [288, 52] on p "Pricing" at bounding box center [289, 55] width 15 height 6
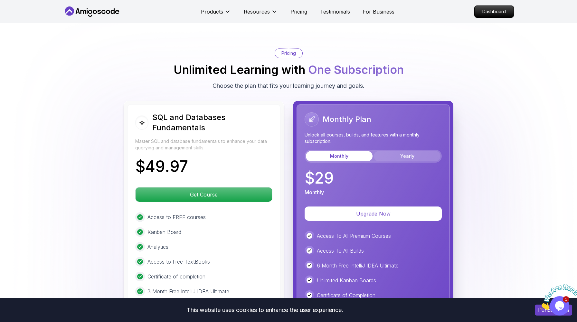
scroll to position [1351, 0]
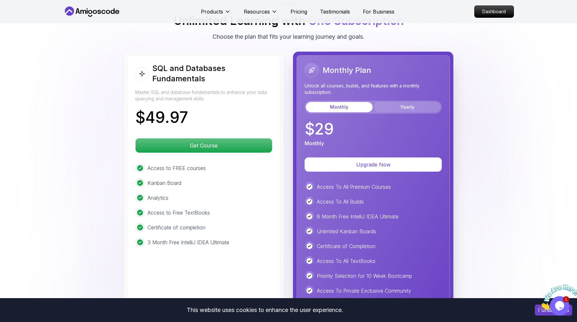
click at [418, 102] on button "Yearly" at bounding box center [407, 107] width 67 height 10
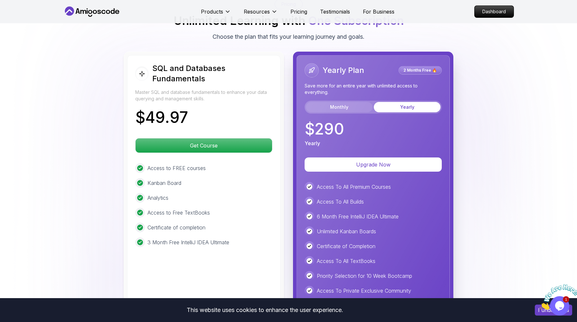
click at [340, 102] on button "Monthly" at bounding box center [339, 107] width 67 height 10
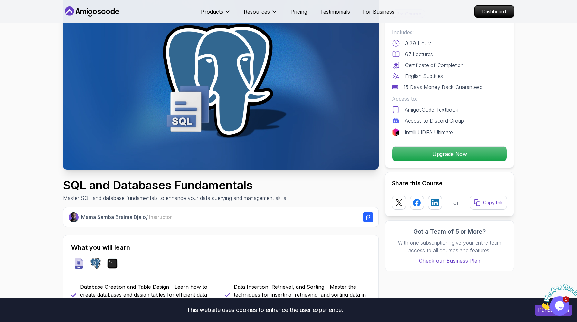
scroll to position [0, 0]
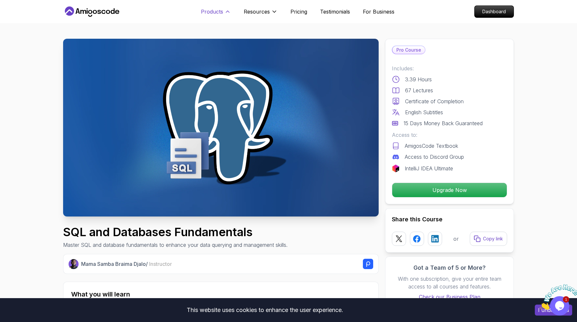
click at [218, 14] on p "Products" at bounding box center [212, 12] width 22 height 8
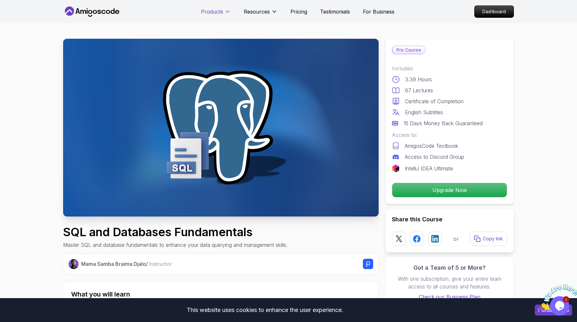
click at [218, 14] on p "Products" at bounding box center [212, 12] width 22 height 8
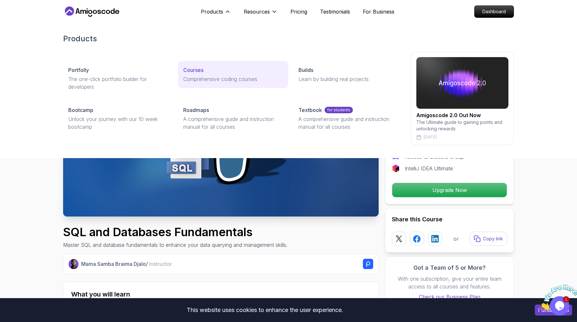
click at [219, 77] on p "Comprehensive coding courses" at bounding box center [233, 79] width 100 height 8
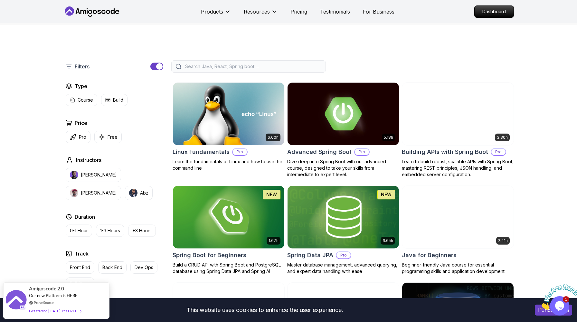
scroll to position [121, 0]
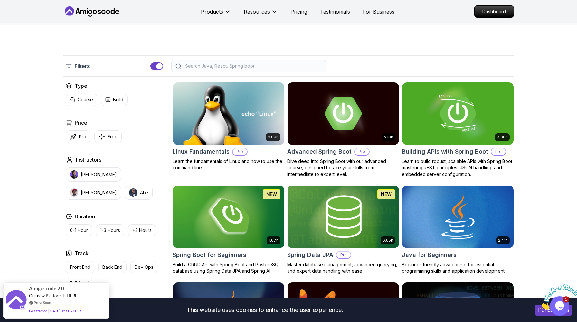
click at [264, 62] on div at bounding box center [248, 66] width 155 height 12
click at [257, 63] on input "search" at bounding box center [253, 66] width 138 height 6
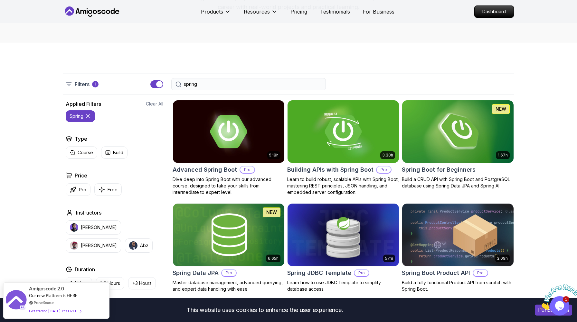
scroll to position [56, 0]
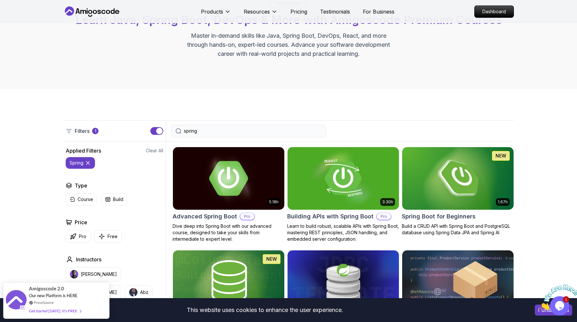
type input "spring"
click at [265, 175] on img at bounding box center [228, 177] width 117 height 65
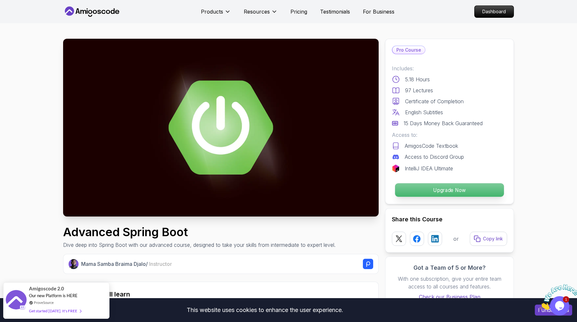
click at [451, 186] on p "Upgrade Now" at bounding box center [449, 190] width 109 height 14
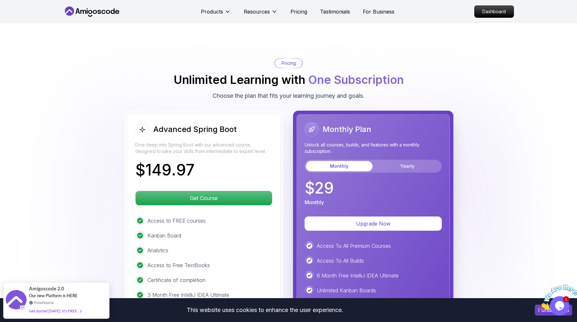
scroll to position [1360, 0]
click at [233, 191] on p "Get Course" at bounding box center [204, 198] width 130 height 14
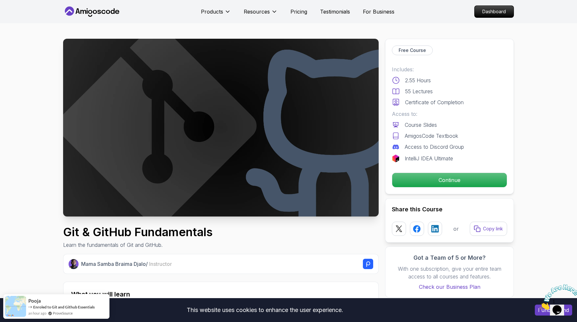
click at [404, 51] on p "Free Course" at bounding box center [412, 50] width 27 height 6
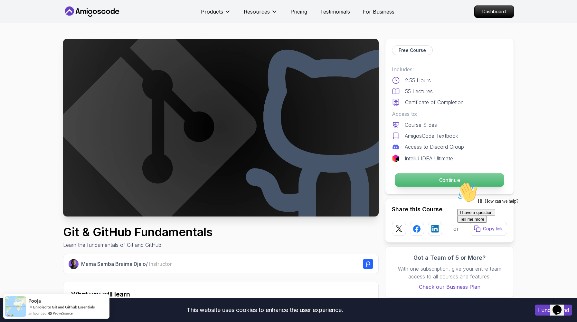
click at [436, 179] on p "Continue" at bounding box center [449, 180] width 109 height 14
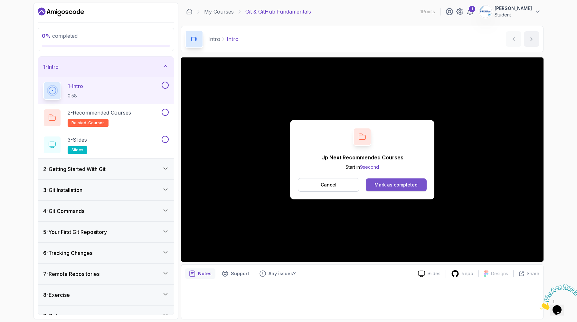
click at [408, 184] on div "Mark as completed" at bounding box center [396, 184] width 43 height 6
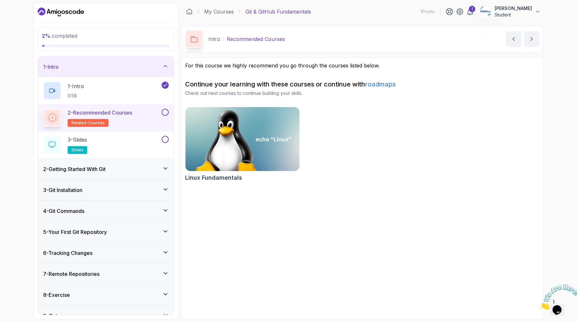
click at [163, 111] on button at bounding box center [165, 112] width 7 height 7
click at [131, 139] on div "3 - Slides slides" at bounding box center [101, 145] width 117 height 18
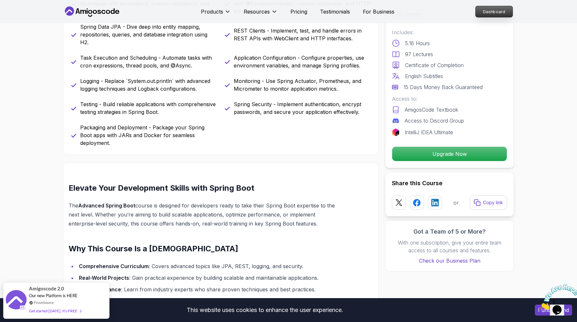
click at [505, 13] on p "Dashboard" at bounding box center [494, 11] width 37 height 11
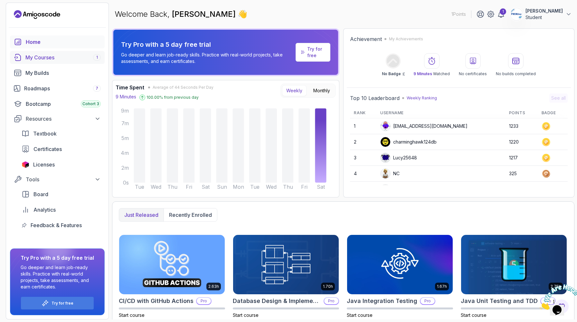
click at [65, 56] on div "My Courses 1" at bounding box center [62, 57] width 75 height 8
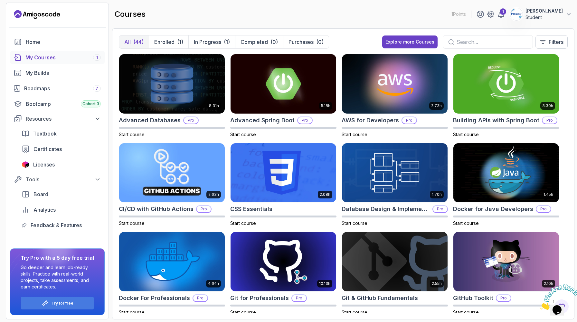
click at [481, 40] on input "text" at bounding box center [492, 42] width 71 height 8
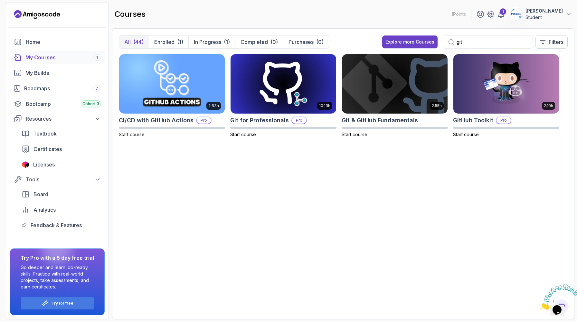
type input "git"
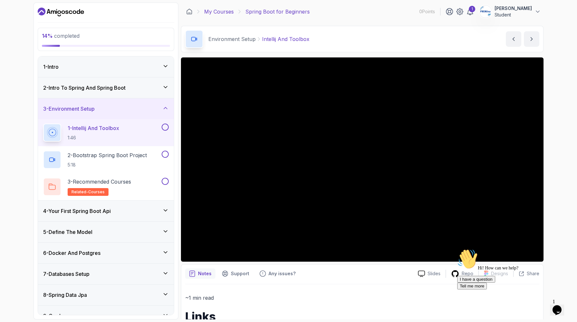
click at [218, 12] on link "My Courses" at bounding box center [219, 12] width 30 height 8
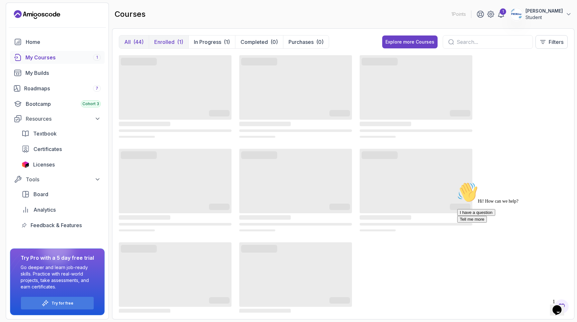
click at [171, 43] on p "Enrolled" at bounding box center [164, 42] width 20 height 8
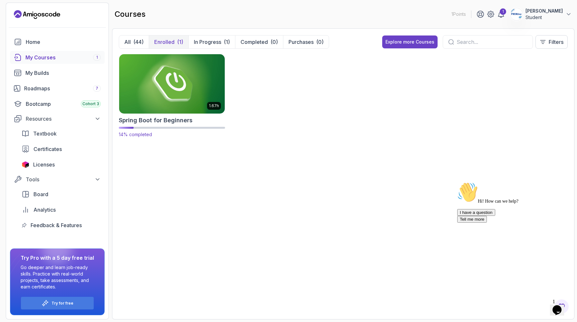
click at [157, 73] on img at bounding box center [172, 84] width 111 height 62
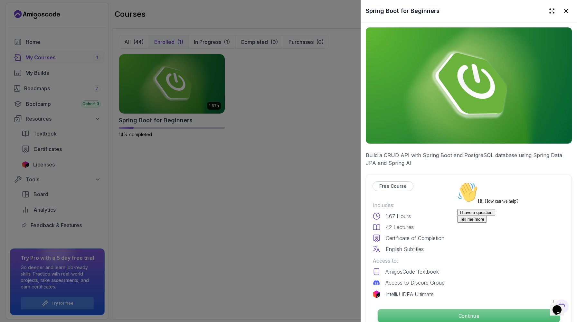
click at [474, 313] on p "Continue" at bounding box center [469, 316] width 182 height 14
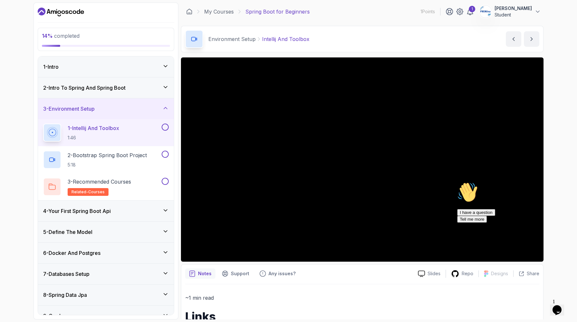
click at [458, 182] on icon "Chat attention grabber" at bounding box center [458, 182] width 0 height 0
